Goal: Task Accomplishment & Management: Manage account settings

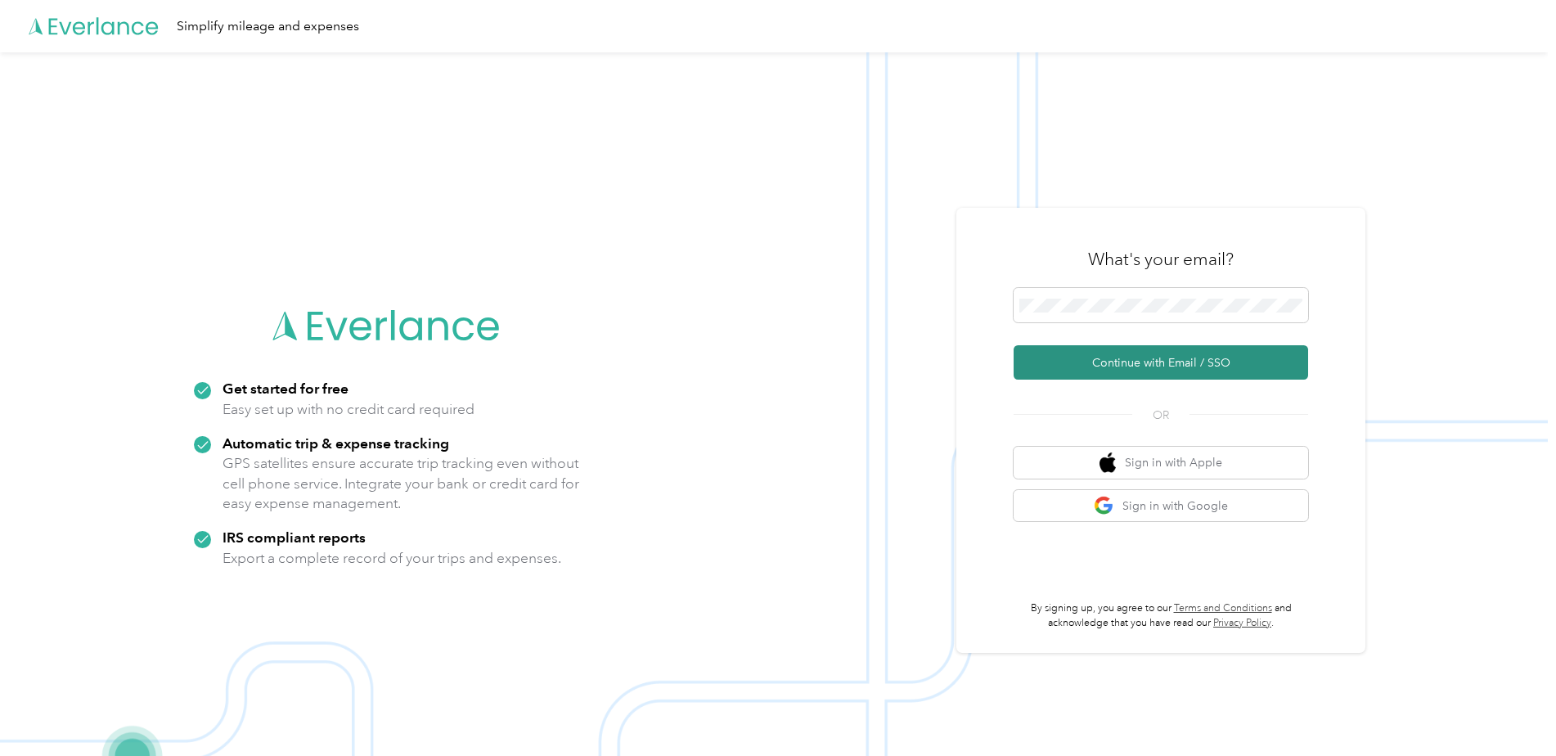
click at [1128, 371] on button "Continue with Email / SSO" at bounding box center [1161, 362] width 295 height 34
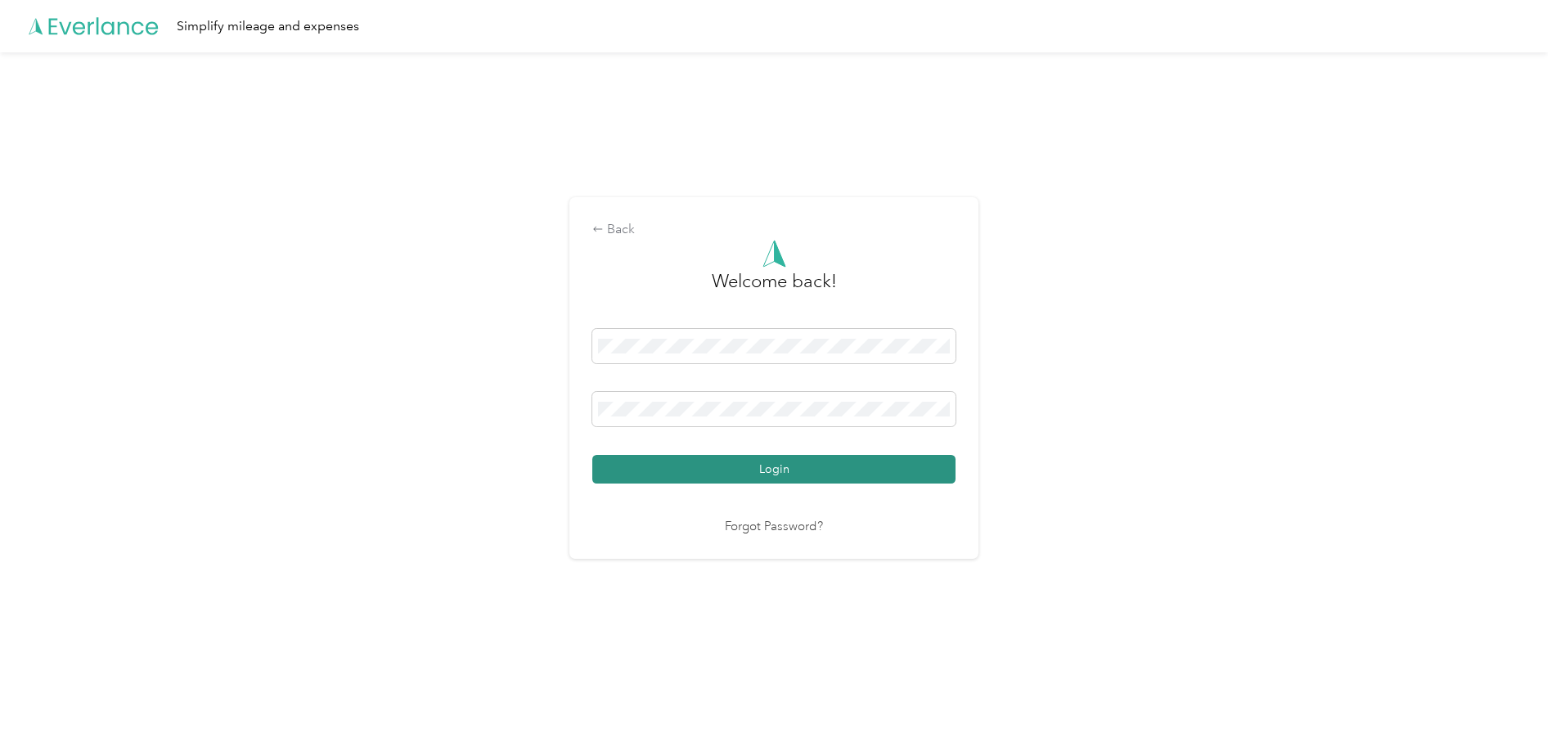
click at [798, 458] on button "Login" at bounding box center [773, 469] width 363 height 29
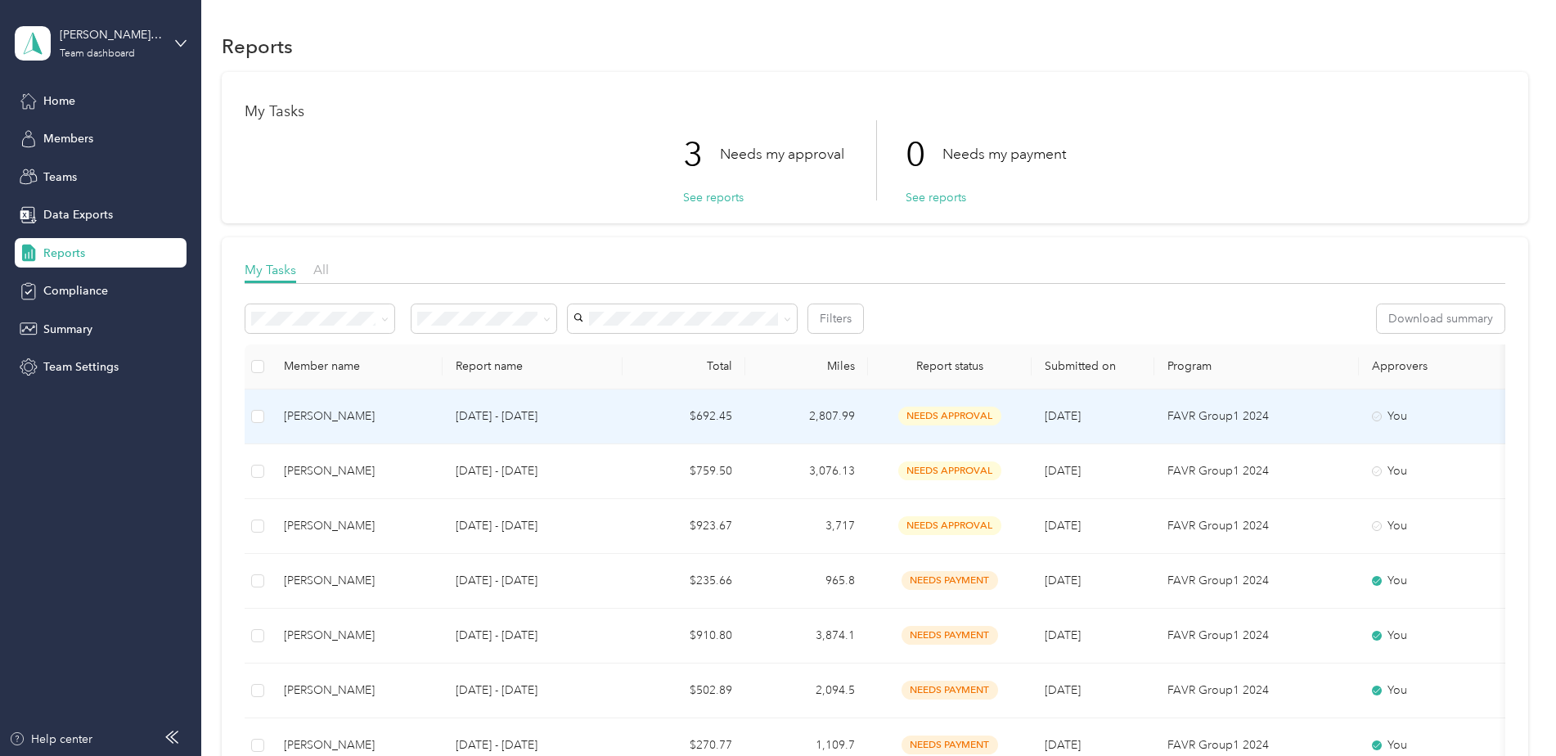
click at [500, 402] on td "[DATE] - [DATE]" at bounding box center [533, 416] width 180 height 55
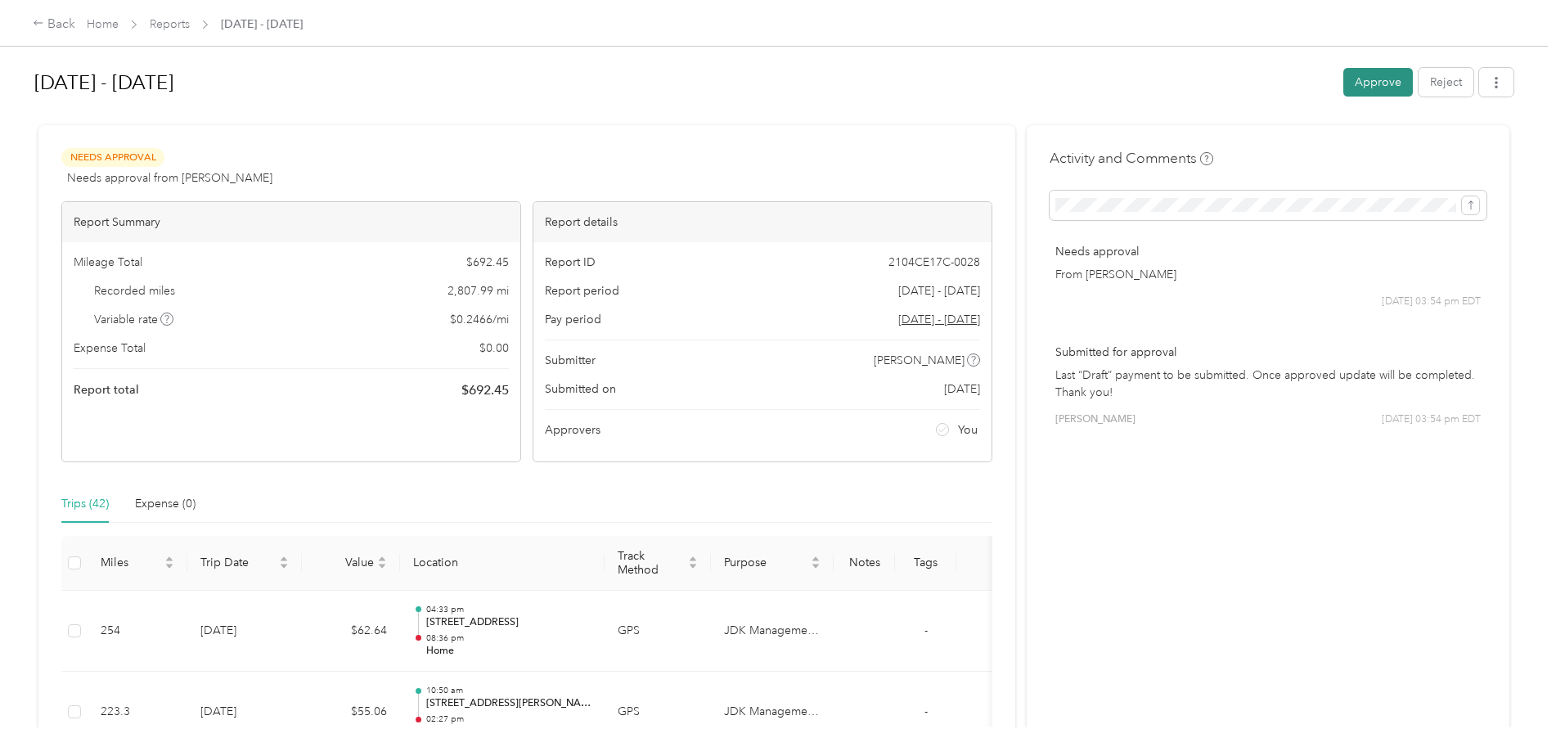
click at [1387, 80] on button "Approve" at bounding box center [1378, 82] width 70 height 29
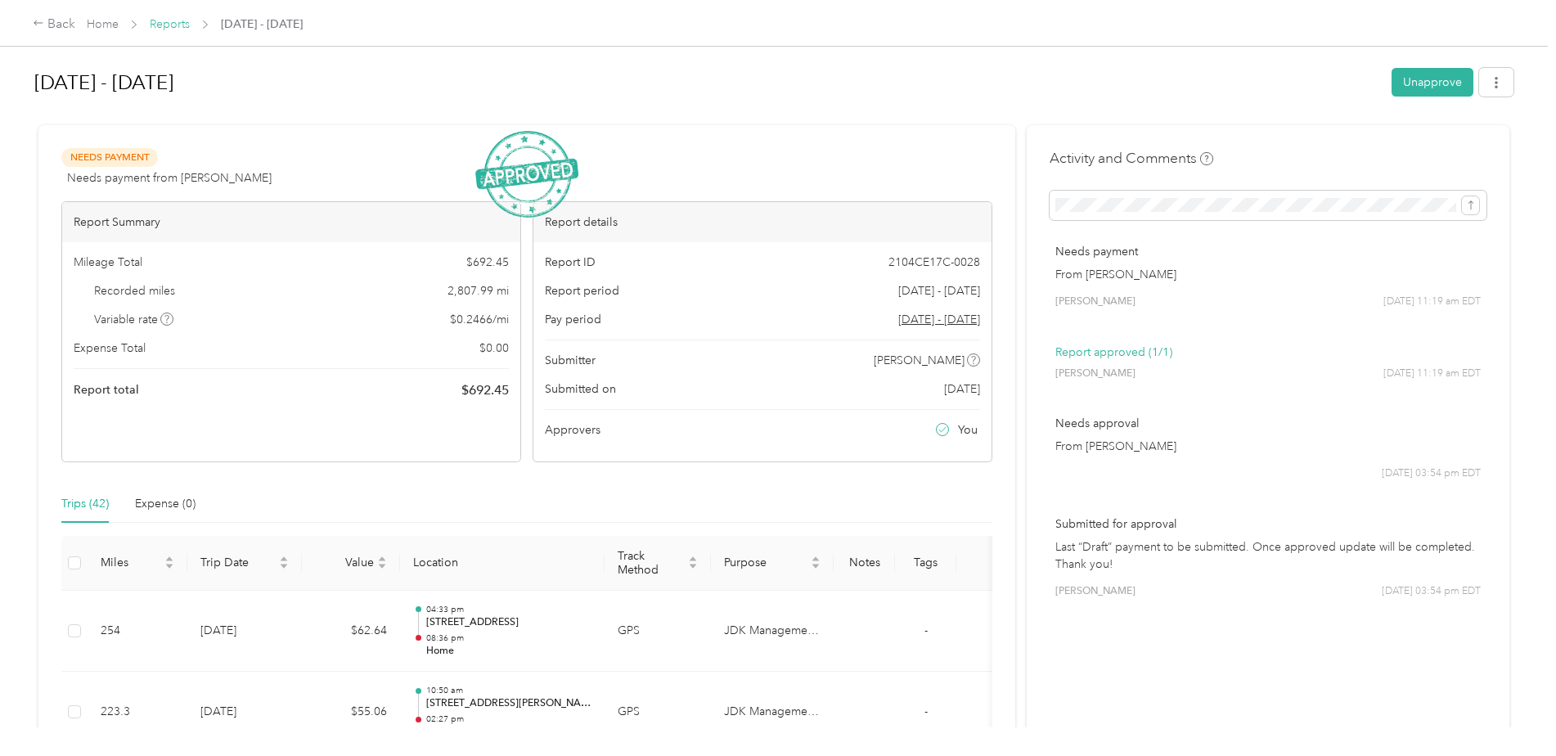
click at [187, 24] on link "Reports" at bounding box center [170, 24] width 40 height 14
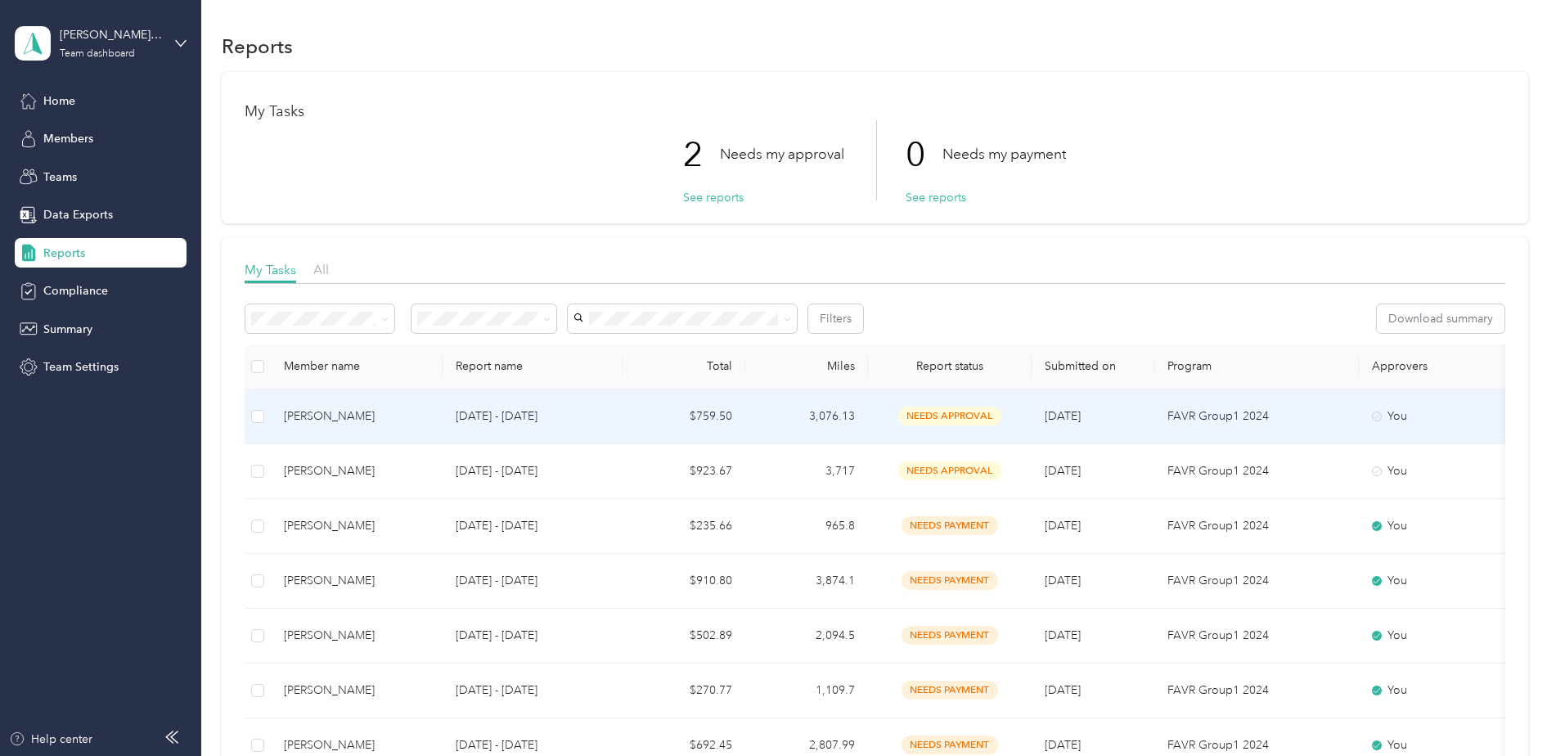
click at [1072, 414] on span "[DATE]" at bounding box center [1063, 416] width 36 height 14
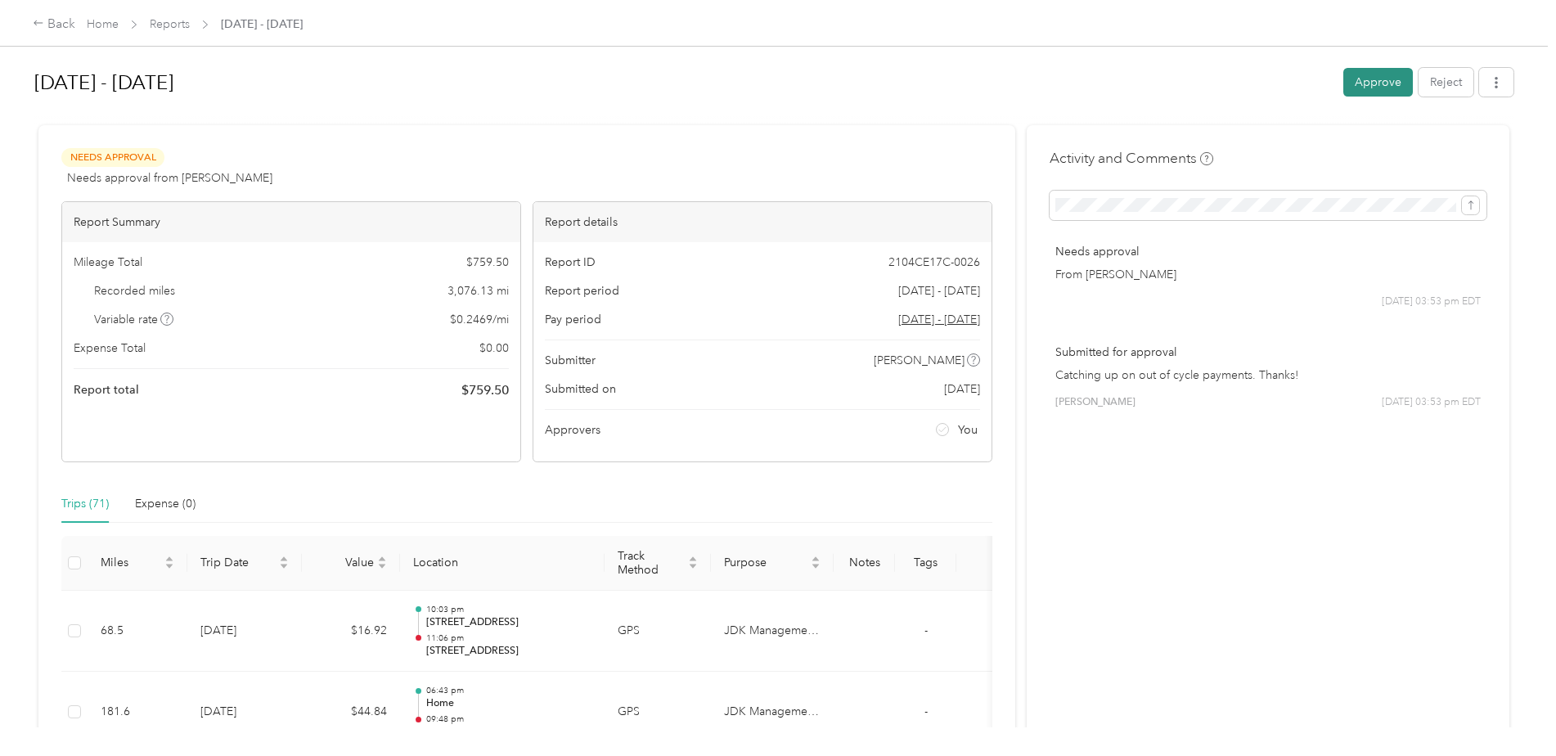
click at [1388, 85] on button "Approve" at bounding box center [1378, 82] width 70 height 29
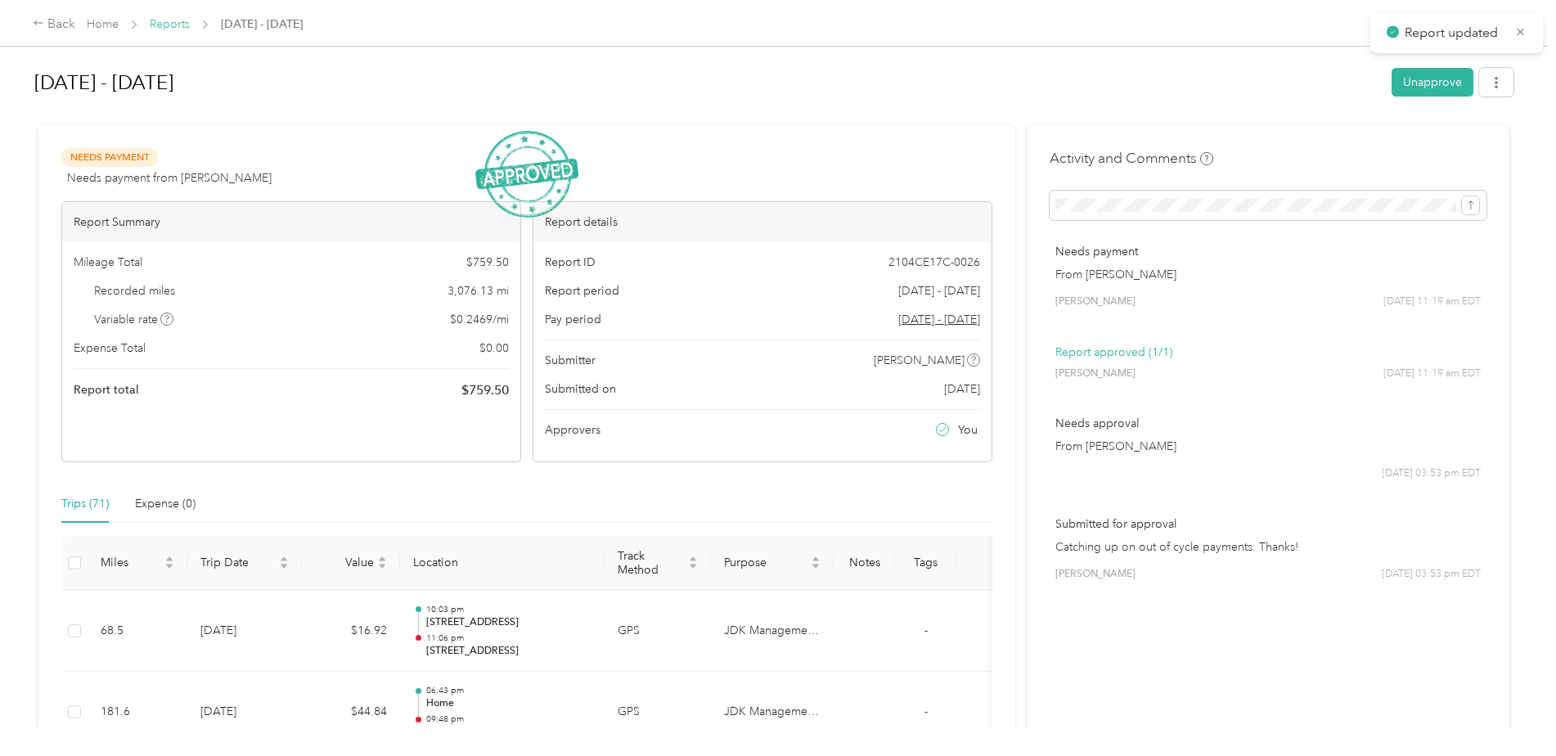
click at [189, 20] on link "Reports" at bounding box center [170, 24] width 40 height 14
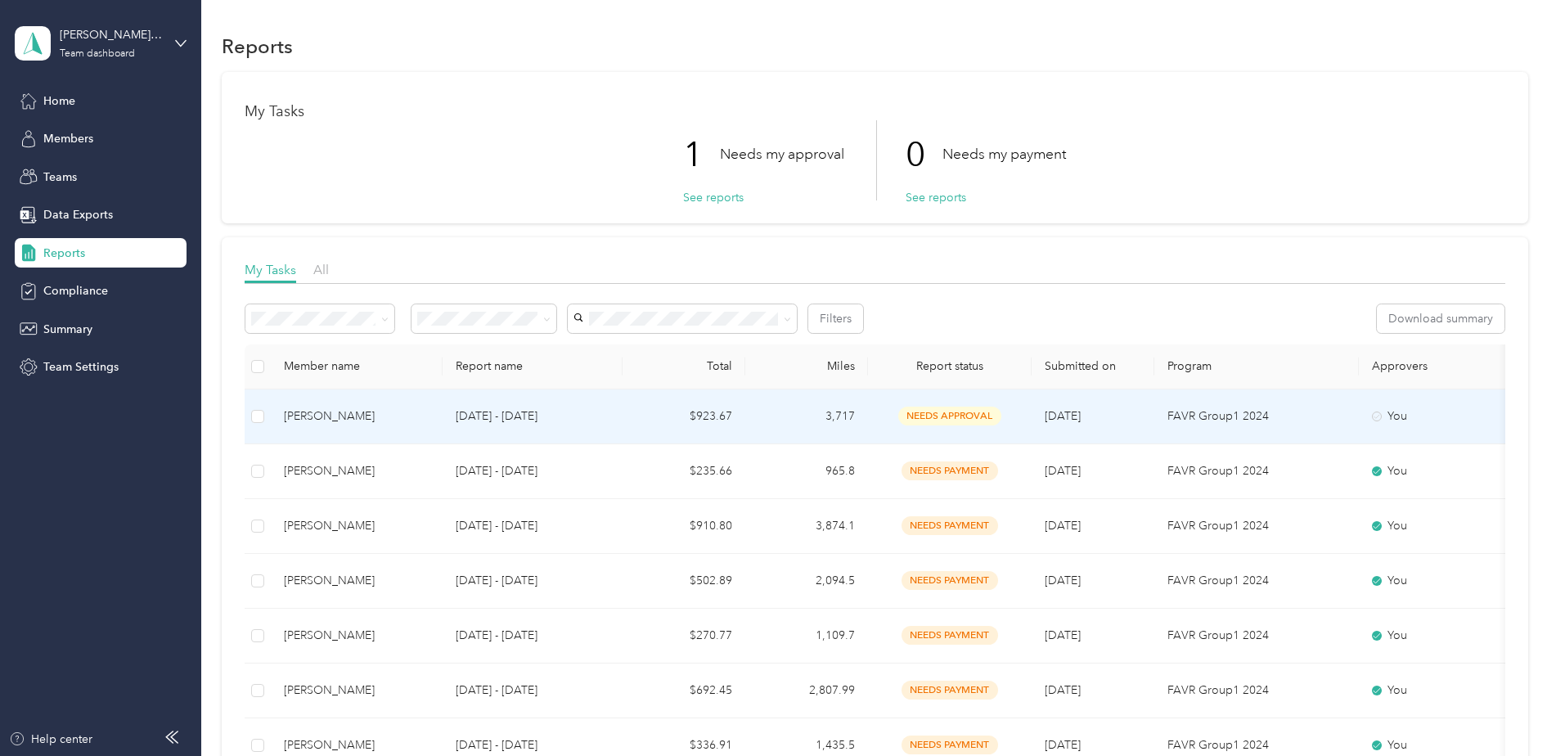
click at [978, 422] on span "needs approval" at bounding box center [949, 416] width 103 height 19
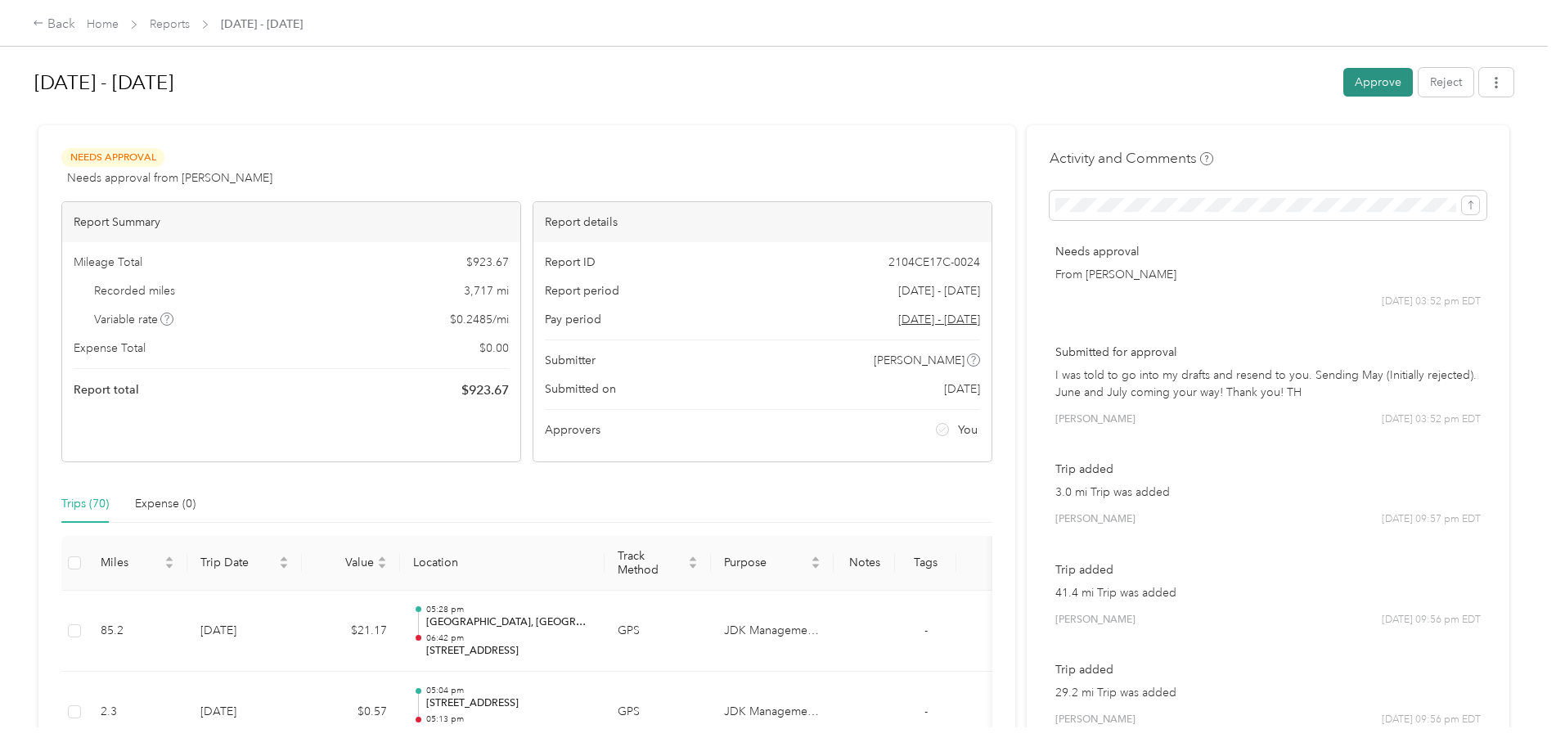
click at [1361, 92] on button "Approve" at bounding box center [1378, 82] width 70 height 29
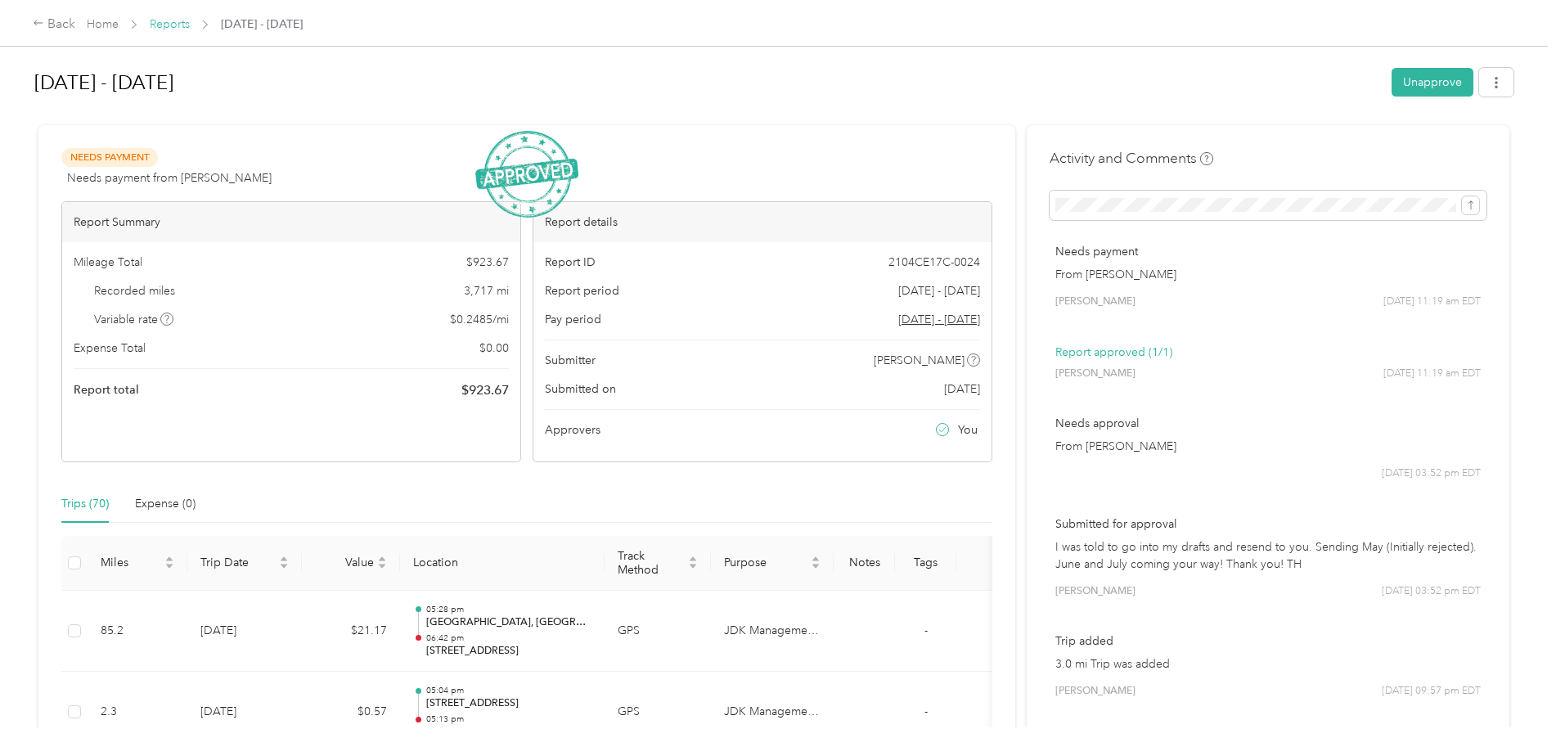
click at [168, 20] on link "Reports" at bounding box center [170, 24] width 40 height 14
